Goal: Task Accomplishment & Management: Manage account settings

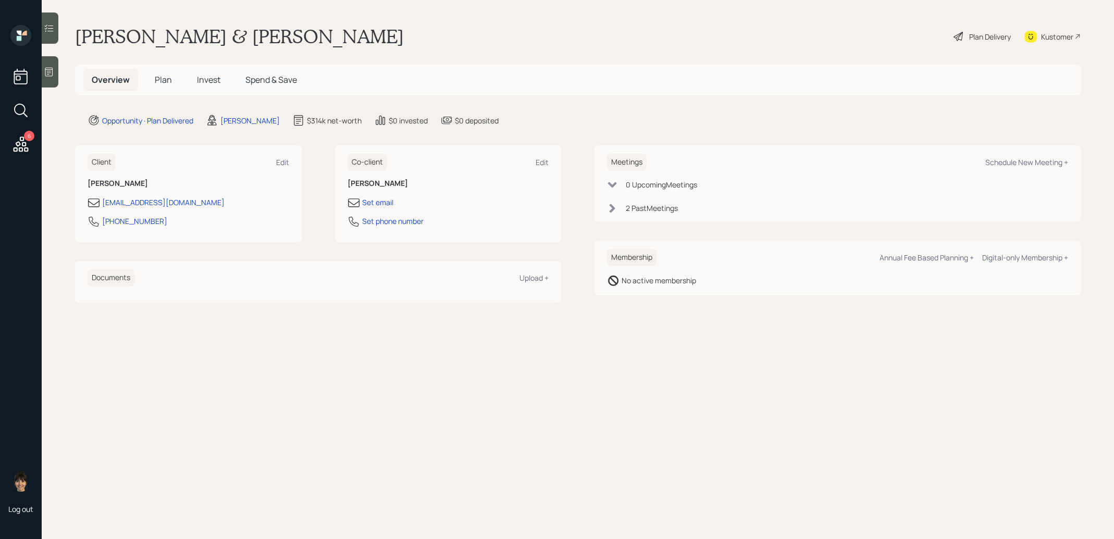
click at [1008, 162] on div "Schedule New Meeting +" at bounding box center [1026, 162] width 83 height 10
select select "8b79112e-3cfb-44f9-89e7-15267fe946c1"
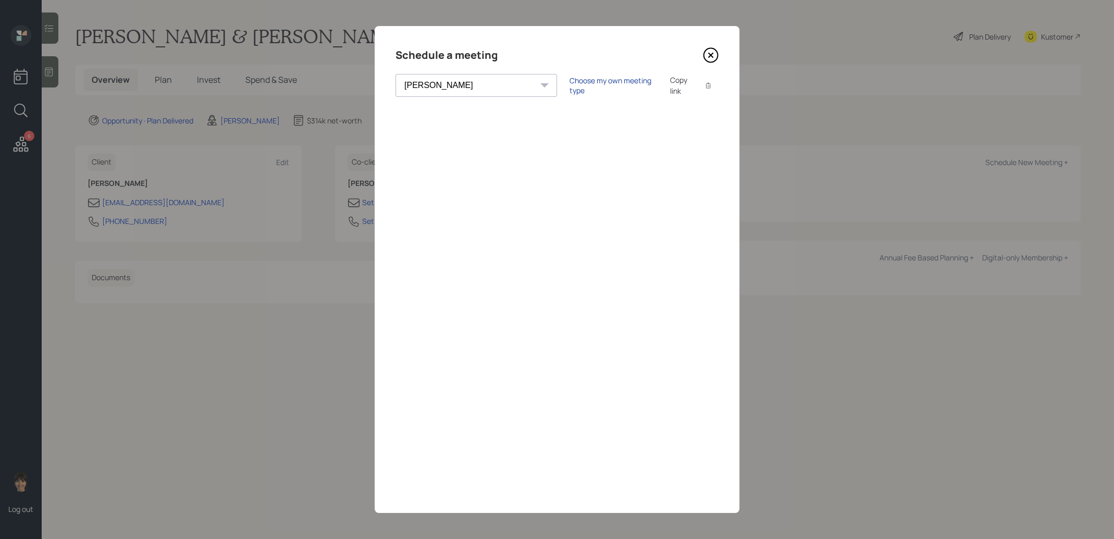
click at [571, 89] on div "Choose my own meeting type" at bounding box center [612, 86] width 87 height 20
click at [709, 56] on icon at bounding box center [710, 55] width 4 height 4
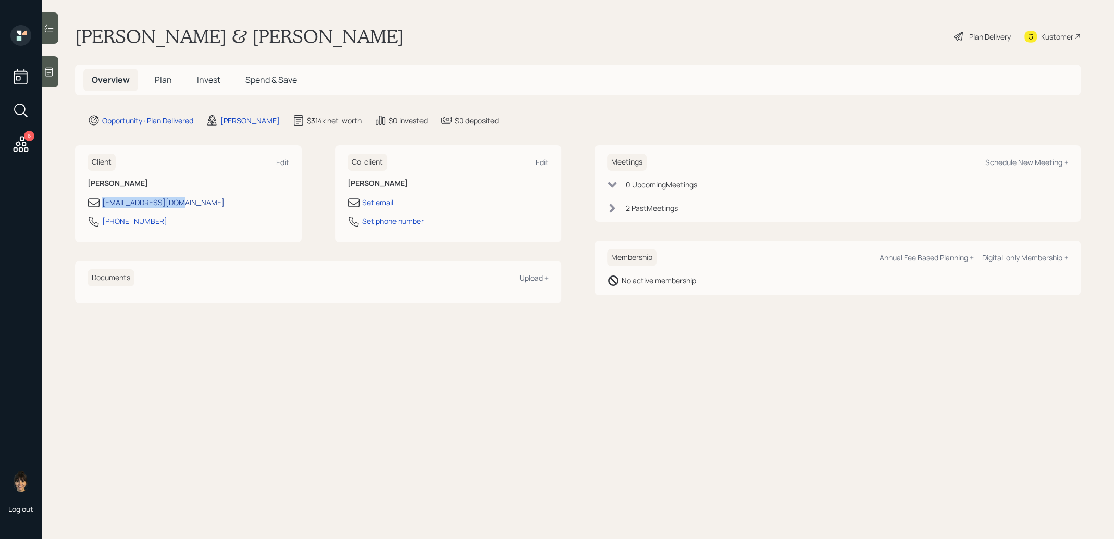
drag, startPoint x: 183, startPoint y: 200, endPoint x: 104, endPoint y: 206, distance: 79.9
click at [104, 206] on div "[EMAIL_ADDRESS][DOMAIN_NAME]" at bounding box center [188, 202] width 202 height 12
copy div "[EMAIL_ADDRESS][DOMAIN_NAME]"
